Goal: Task Accomplishment & Management: Manage account settings

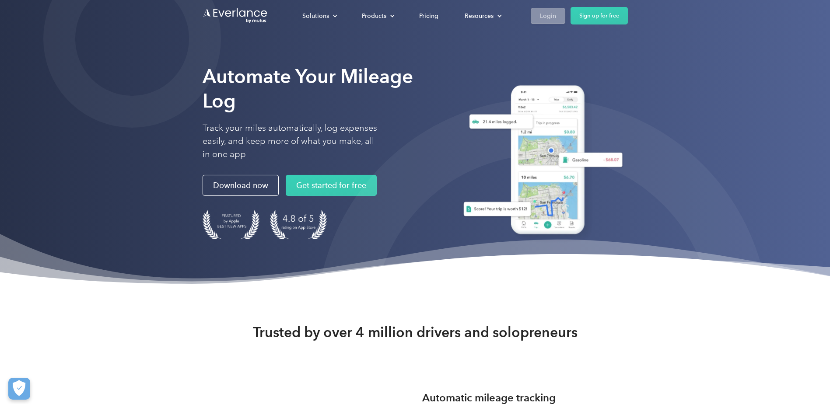
click at [537, 14] on link "Login" at bounding box center [548, 16] width 35 height 16
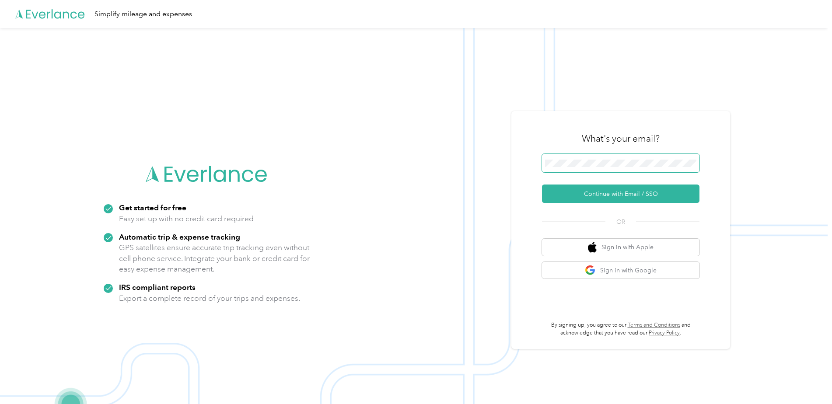
click at [580, 170] on span at bounding box center [620, 163] width 157 height 18
click at [618, 194] on button "Continue with Email / SSO" at bounding box center [620, 194] width 157 height 18
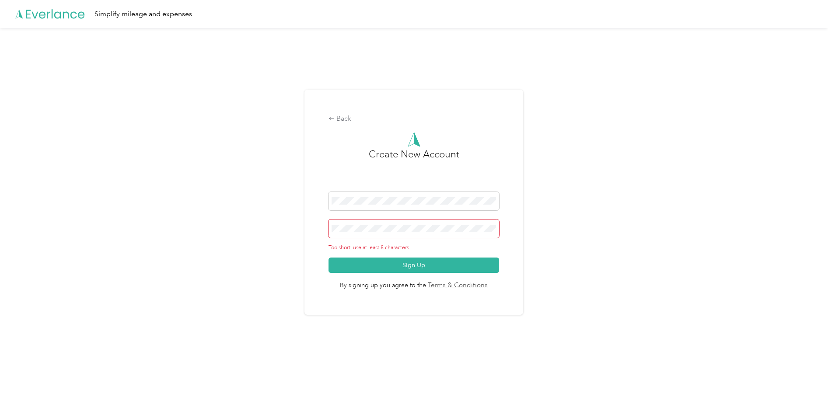
click at [328, 258] on button "Sign Up" at bounding box center [413, 265] width 170 height 15
click at [324, 238] on div "Back Create New Account Too short, use at least 8 characters Sign Up By signing…" at bounding box center [413, 202] width 219 height 225
click at [326, 121] on div "Back Create New Account Too short, use at least 8 characters Sign Up By signing…" at bounding box center [413, 202] width 219 height 225
click at [341, 120] on div "Back" at bounding box center [413, 119] width 170 height 10
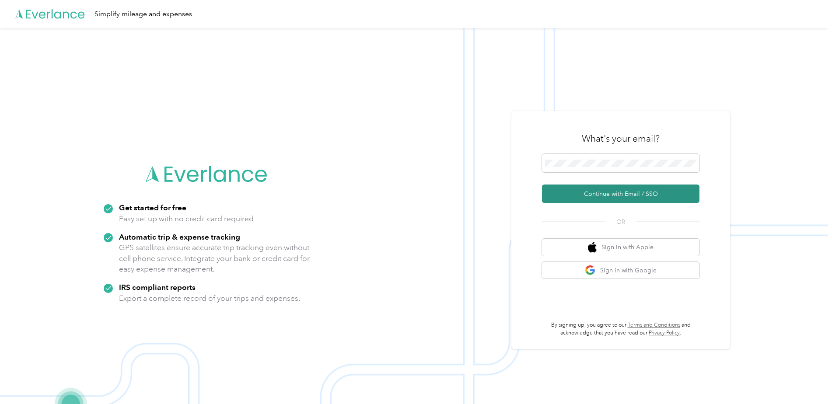
click at [615, 194] on button "Continue with Email / SSO" at bounding box center [620, 194] width 157 height 18
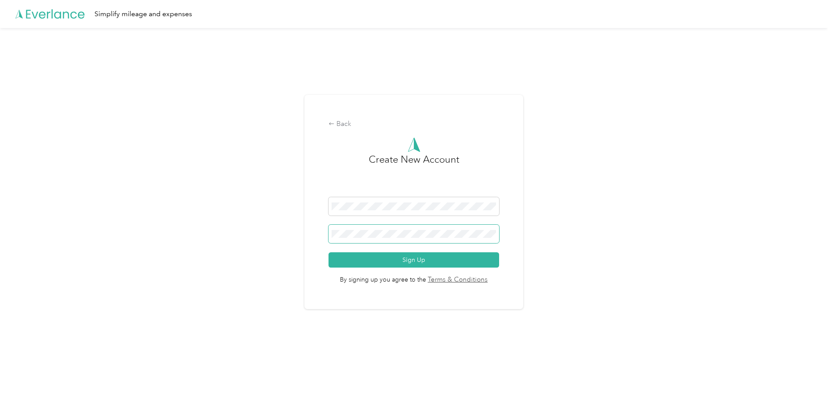
click at [329, 230] on div "Back Create New Account Sign Up By signing up you agree to the Terms & Conditio…" at bounding box center [413, 202] width 219 height 214
click at [333, 123] on icon at bounding box center [331, 124] width 6 height 6
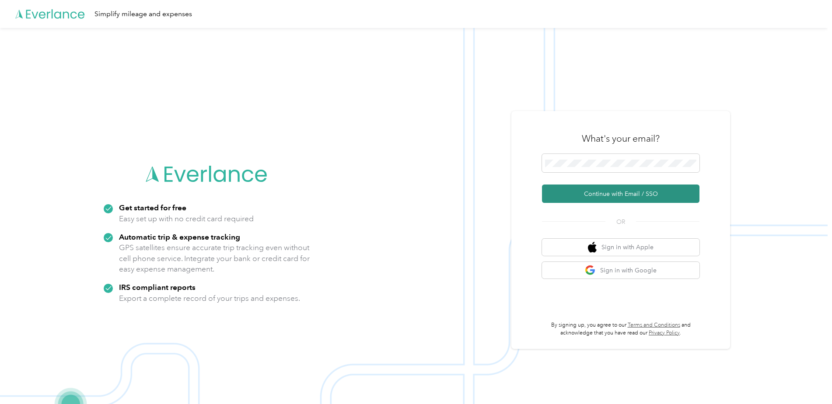
click at [633, 194] on button "Continue with Email / SSO" at bounding box center [620, 194] width 157 height 18
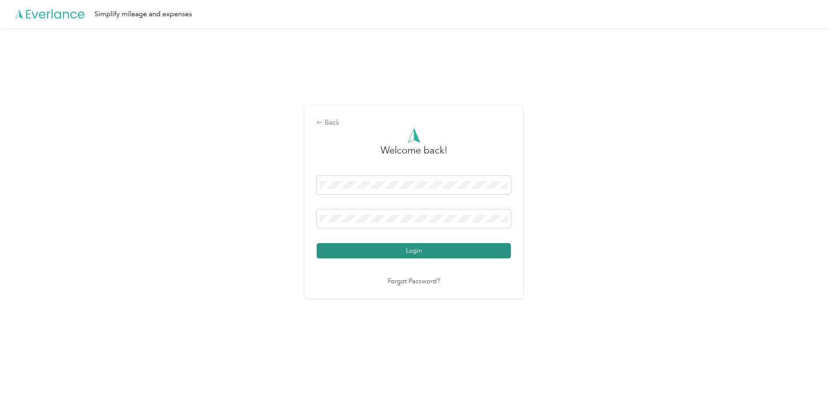
click at [386, 244] on button "Login" at bounding box center [414, 250] width 194 height 15
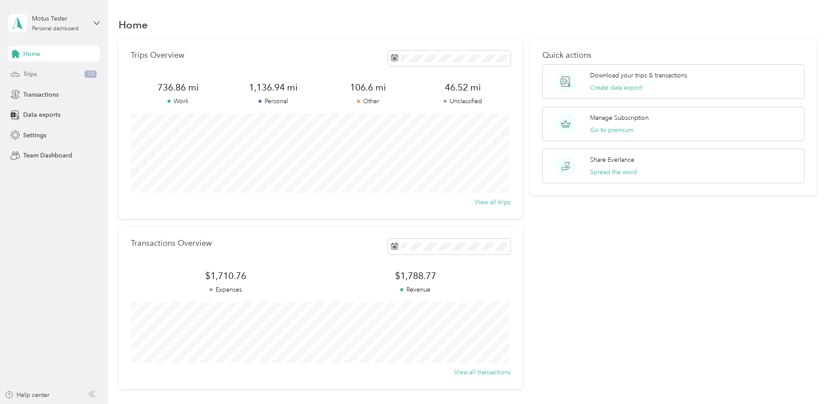
drag, startPoint x: 33, startPoint y: 70, endPoint x: 38, endPoint y: 70, distance: 5.7
click at [34, 70] on span "Trips" at bounding box center [30, 74] width 14 height 9
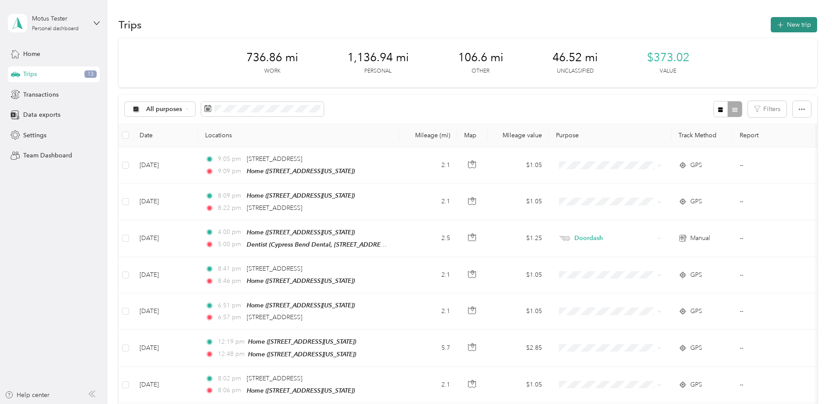
click at [775, 25] on icon "button" at bounding box center [780, 25] width 10 height 10
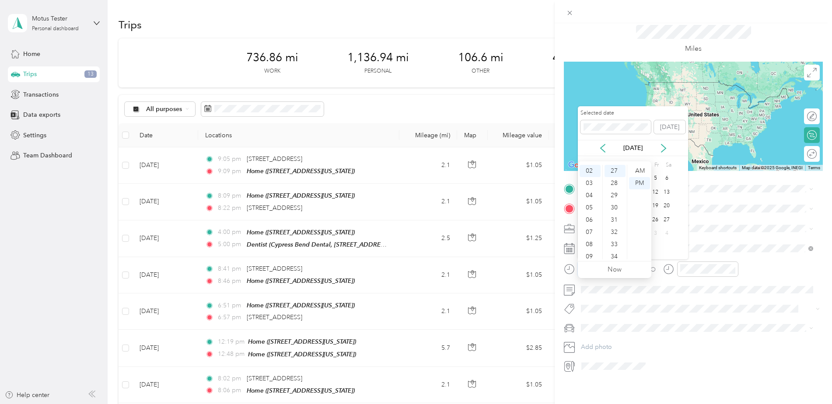
scroll to position [35, 0]
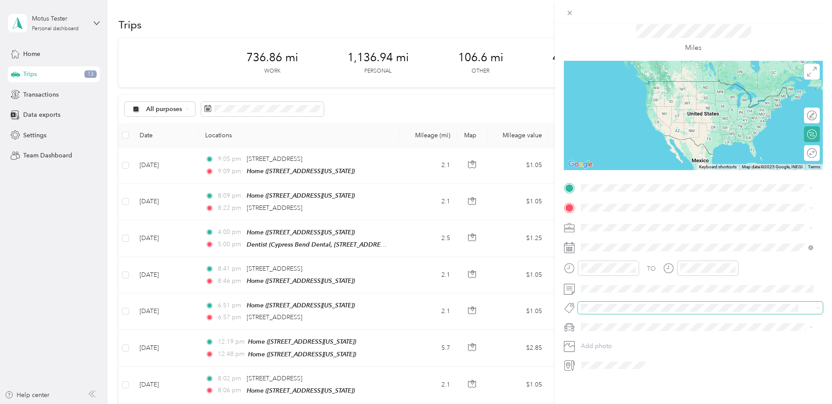
click at [734, 306] on span at bounding box center [700, 308] width 245 height 12
click at [705, 287] on span at bounding box center [700, 289] width 245 height 14
click at [618, 220] on div "Caseys General Store 300 West Princeton Drive, 75407, Princeton, Texas, United …" at bounding box center [640, 221] width 87 height 18
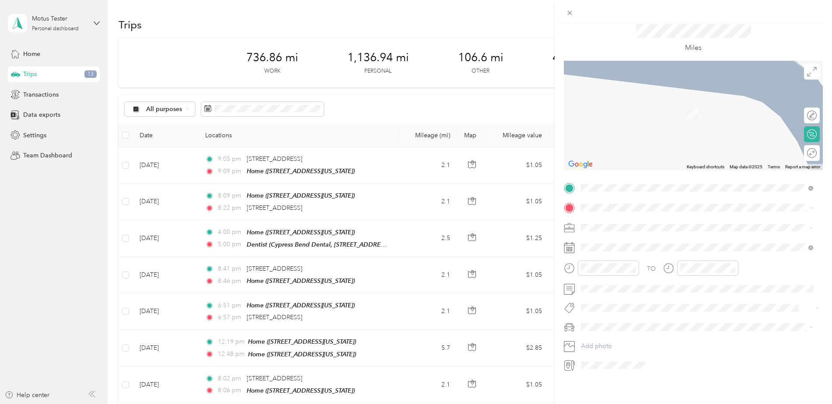
click at [616, 288] on div "Home" at bounding box center [640, 291] width 87 height 8
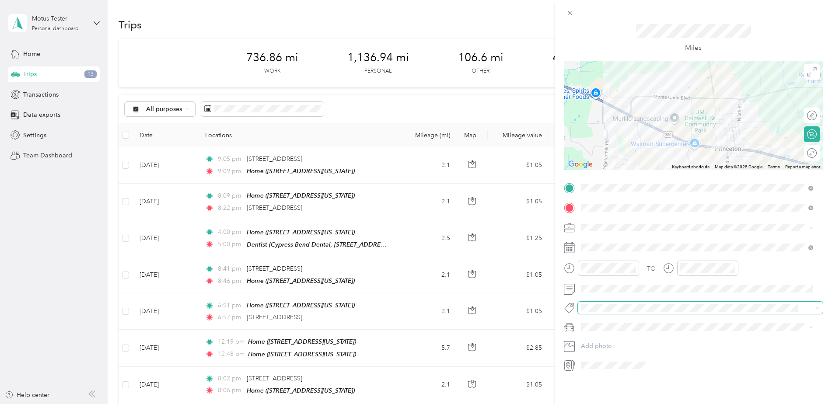
scroll to position [0, 0]
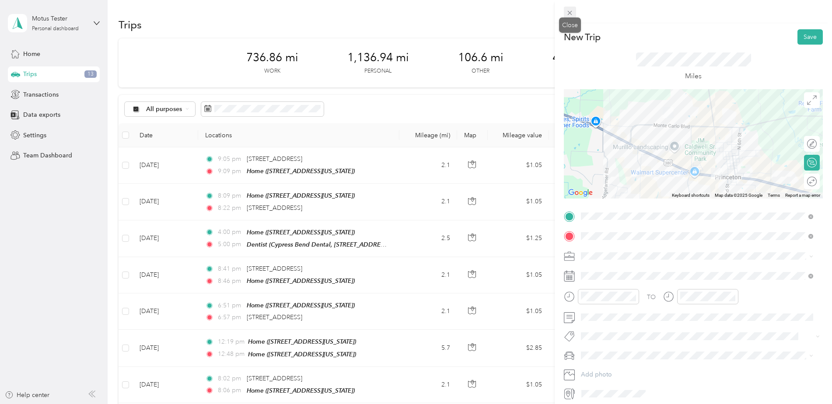
click at [569, 15] on icon at bounding box center [569, 12] width 7 height 7
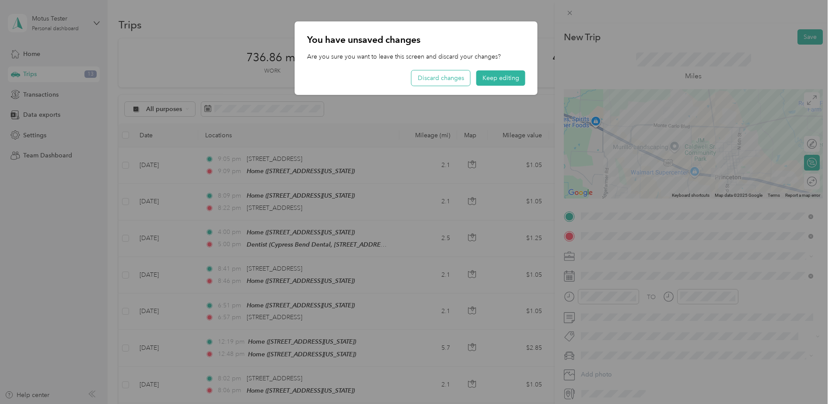
click at [436, 78] on button "Discard changes" at bounding box center [441, 77] width 59 height 15
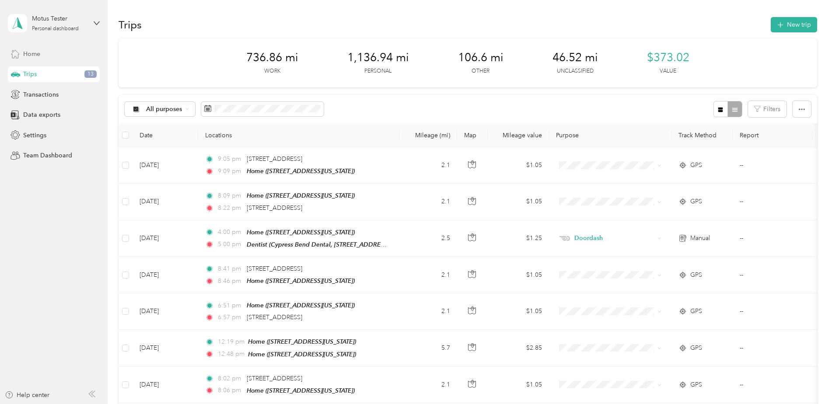
click at [37, 57] on span "Home" at bounding box center [31, 53] width 17 height 9
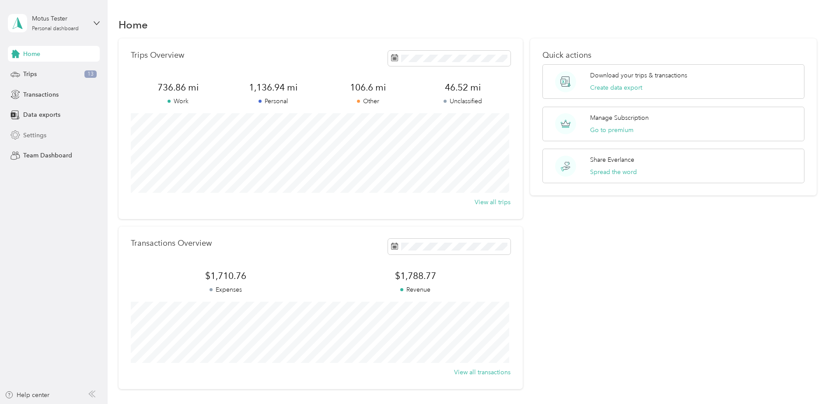
click at [37, 136] on span "Settings" at bounding box center [34, 135] width 23 height 9
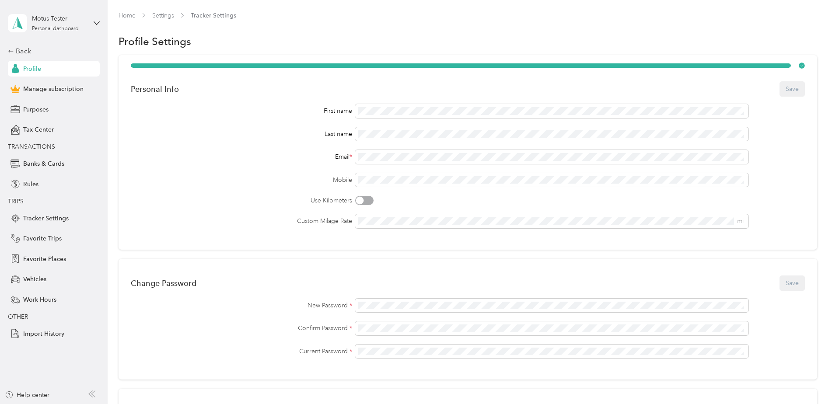
click at [248, 141] on div "First name Last name Email * Mobile Use Kilometers Custom Milage Rate mi" at bounding box center [468, 166] width 674 height 124
click at [52, 222] on span "Tracker Settings" at bounding box center [45, 218] width 45 height 9
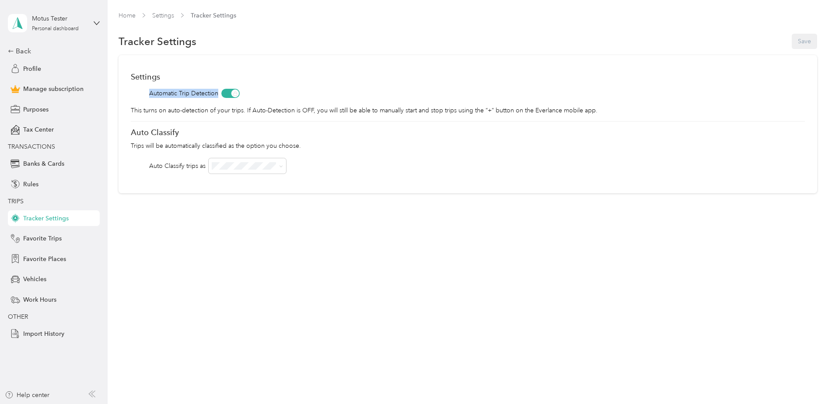
drag, startPoint x: 149, startPoint y: 95, endPoint x: 218, endPoint y: 93, distance: 68.7
click at [218, 93] on span "Automatic Trip Detection" at bounding box center [183, 93] width 69 height 9
click at [334, 94] on div "Automatic Trip Detection" at bounding box center [468, 93] width 674 height 9
click at [38, 70] on span "Profile" at bounding box center [32, 68] width 18 height 9
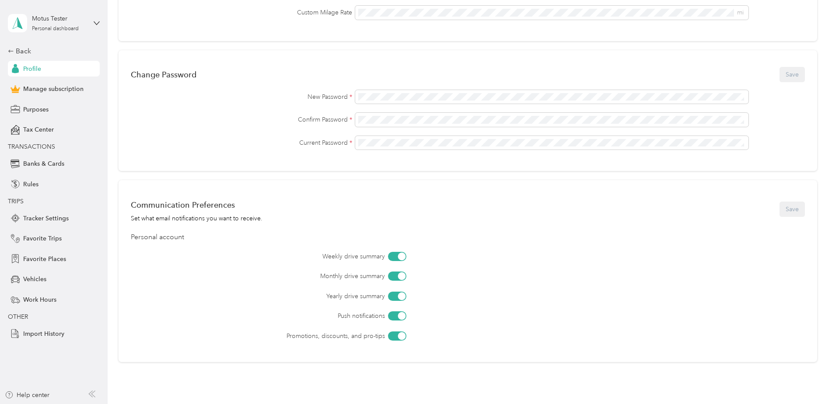
scroll to position [91, 0]
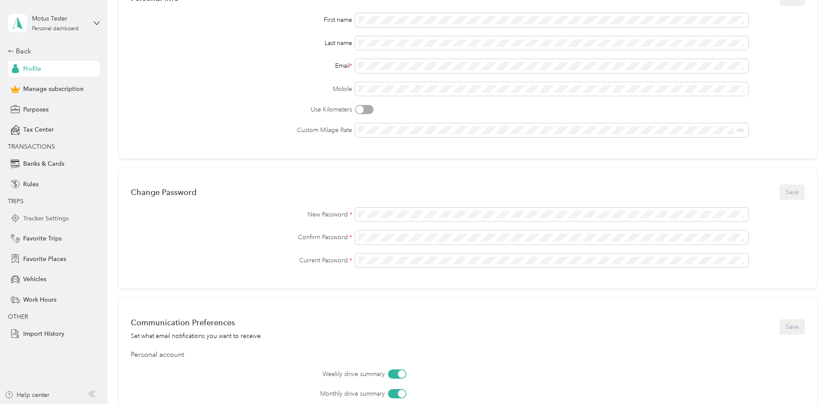
click at [31, 218] on span "Tracker Settings" at bounding box center [45, 218] width 45 height 9
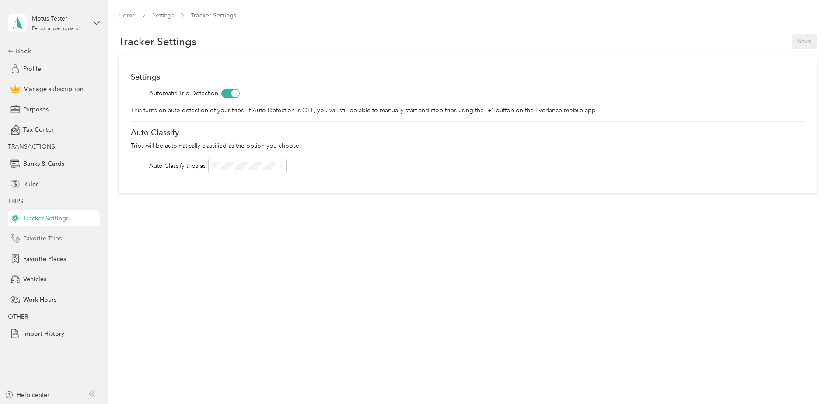
click at [59, 243] on span "Favorite Trips" at bounding box center [42, 238] width 38 height 9
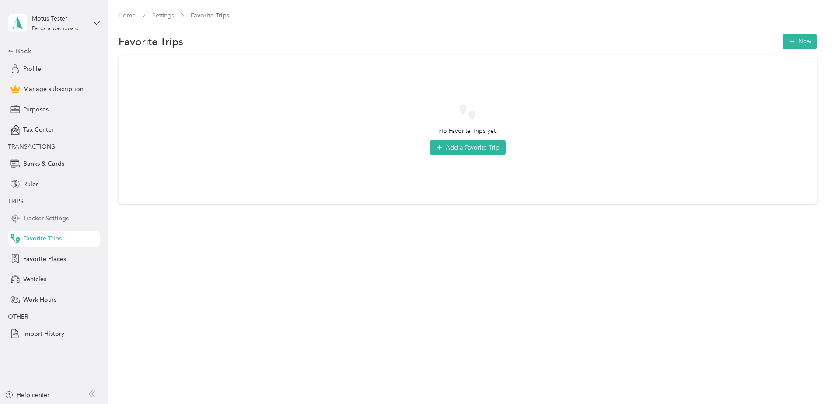
click at [52, 214] on span "Tracker Settings" at bounding box center [45, 218] width 45 height 9
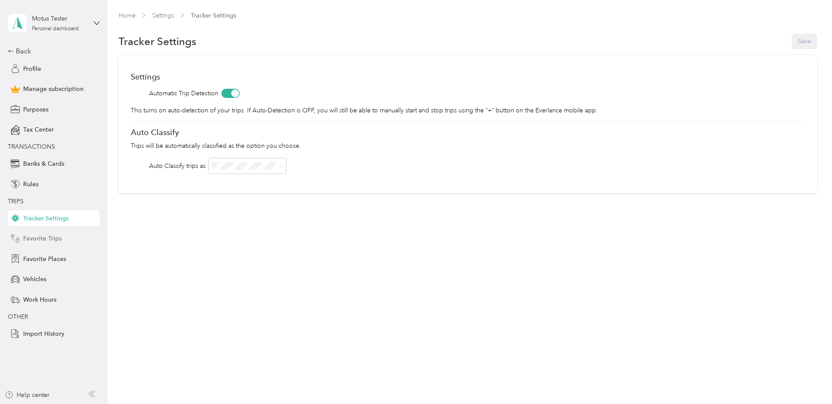
click at [56, 239] on span "Favorite Trips" at bounding box center [42, 238] width 38 height 9
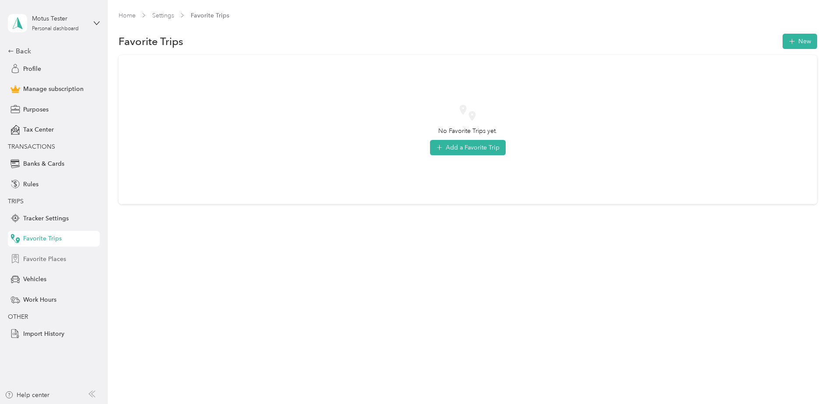
click at [47, 261] on span "Favorite Places" at bounding box center [44, 259] width 43 height 9
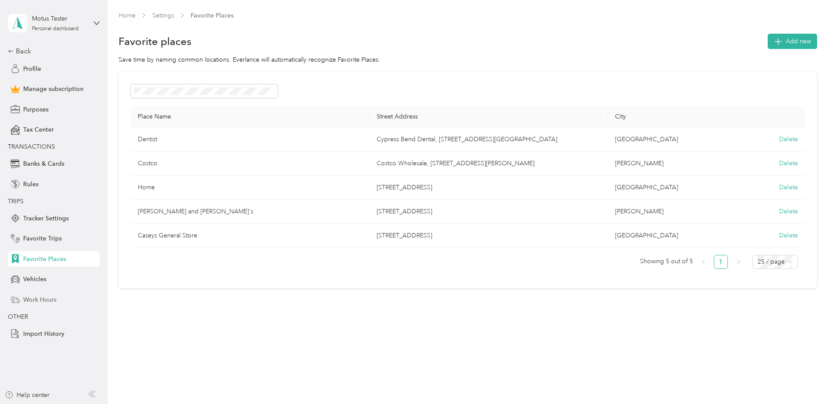
click at [41, 301] on span "Work Hours" at bounding box center [39, 299] width 33 height 9
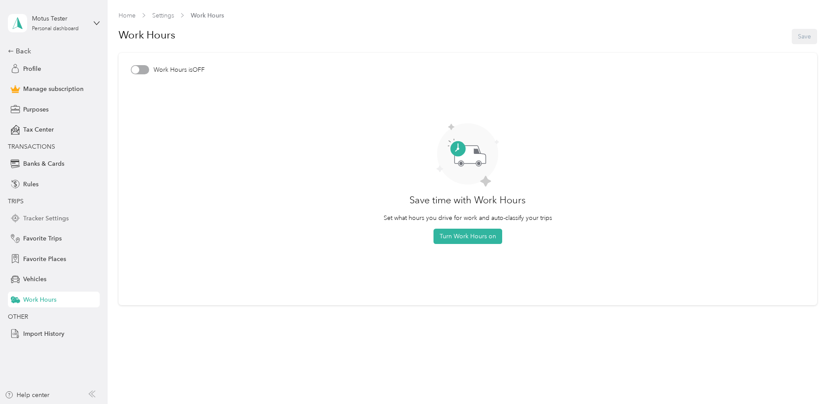
click at [35, 220] on span "Tracker Settings" at bounding box center [45, 218] width 45 height 9
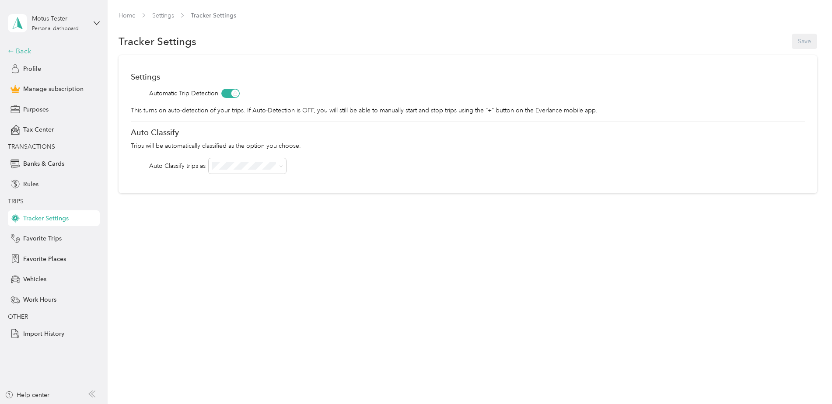
click at [25, 52] on div "Back" at bounding box center [51, 51] width 87 height 10
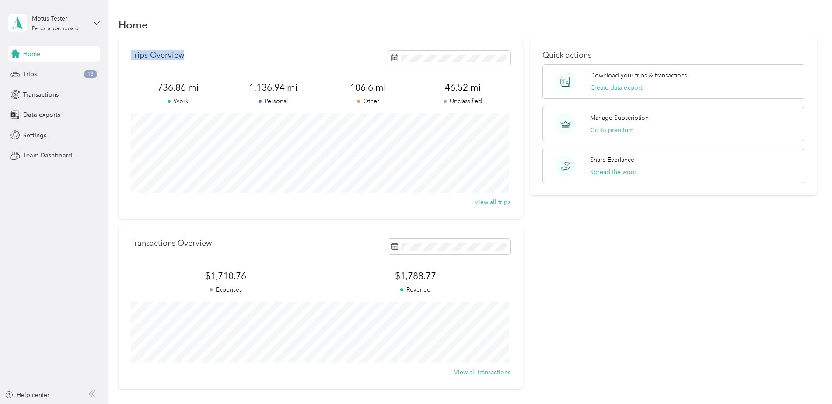
drag, startPoint x: 133, startPoint y: 55, endPoint x: 244, endPoint y: 62, distance: 112.2
click at [244, 62] on div "Trips Overview" at bounding box center [321, 58] width 380 height 15
drag, startPoint x: 156, startPoint y: 88, endPoint x: 206, endPoint y: 91, distance: 49.5
click at [206, 91] on span "736.86 mi" at bounding box center [178, 87] width 95 height 12
click at [319, 38] on div "Trips Overview 736.86 mi Work 1,136.94 mi Personal 106.6 mi Other 46.52 mi Uncl…" at bounding box center [321, 128] width 404 height 181
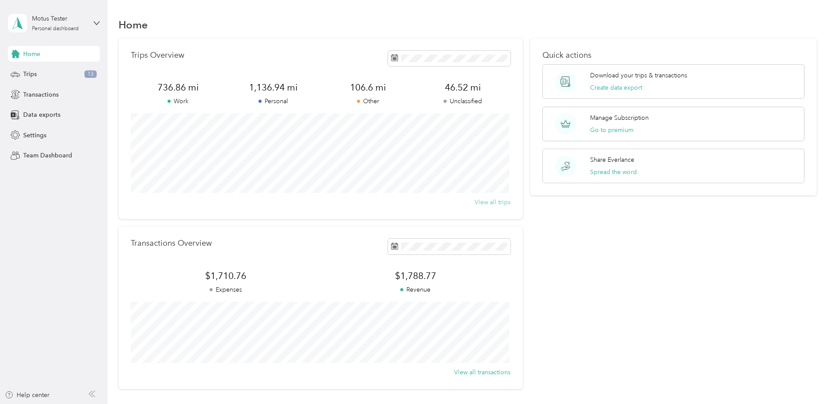
click at [494, 204] on button "View all trips" at bounding box center [493, 202] width 36 height 9
click at [486, 203] on button "View all trips" at bounding box center [493, 202] width 36 height 9
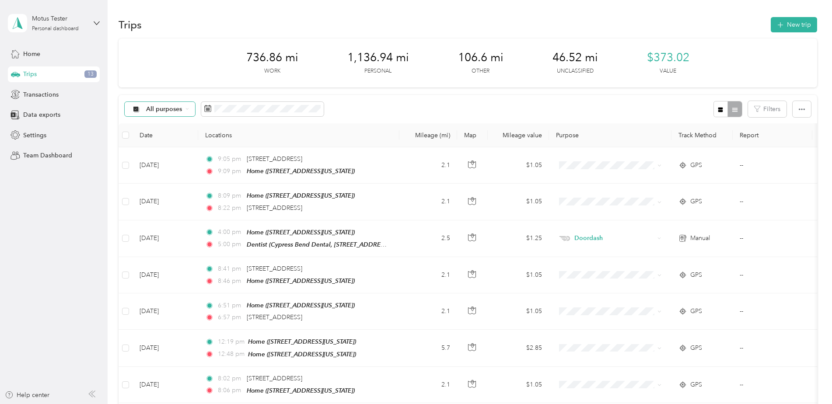
click at [190, 108] on div "All purposes" at bounding box center [160, 109] width 71 height 15
click at [185, 108] on icon at bounding box center [186, 108] width 3 height 3
click at [164, 142] on li "Unclassified" at bounding box center [160, 139] width 70 height 15
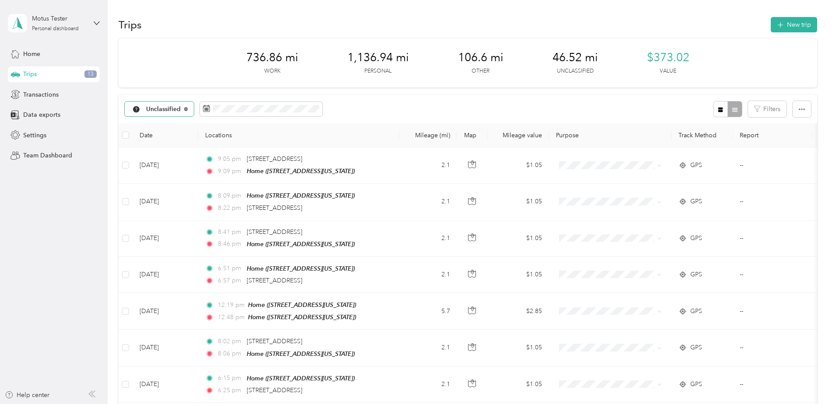
click at [184, 111] on icon at bounding box center [185, 108] width 3 height 3
